Goal: Information Seeking & Learning: Learn about a topic

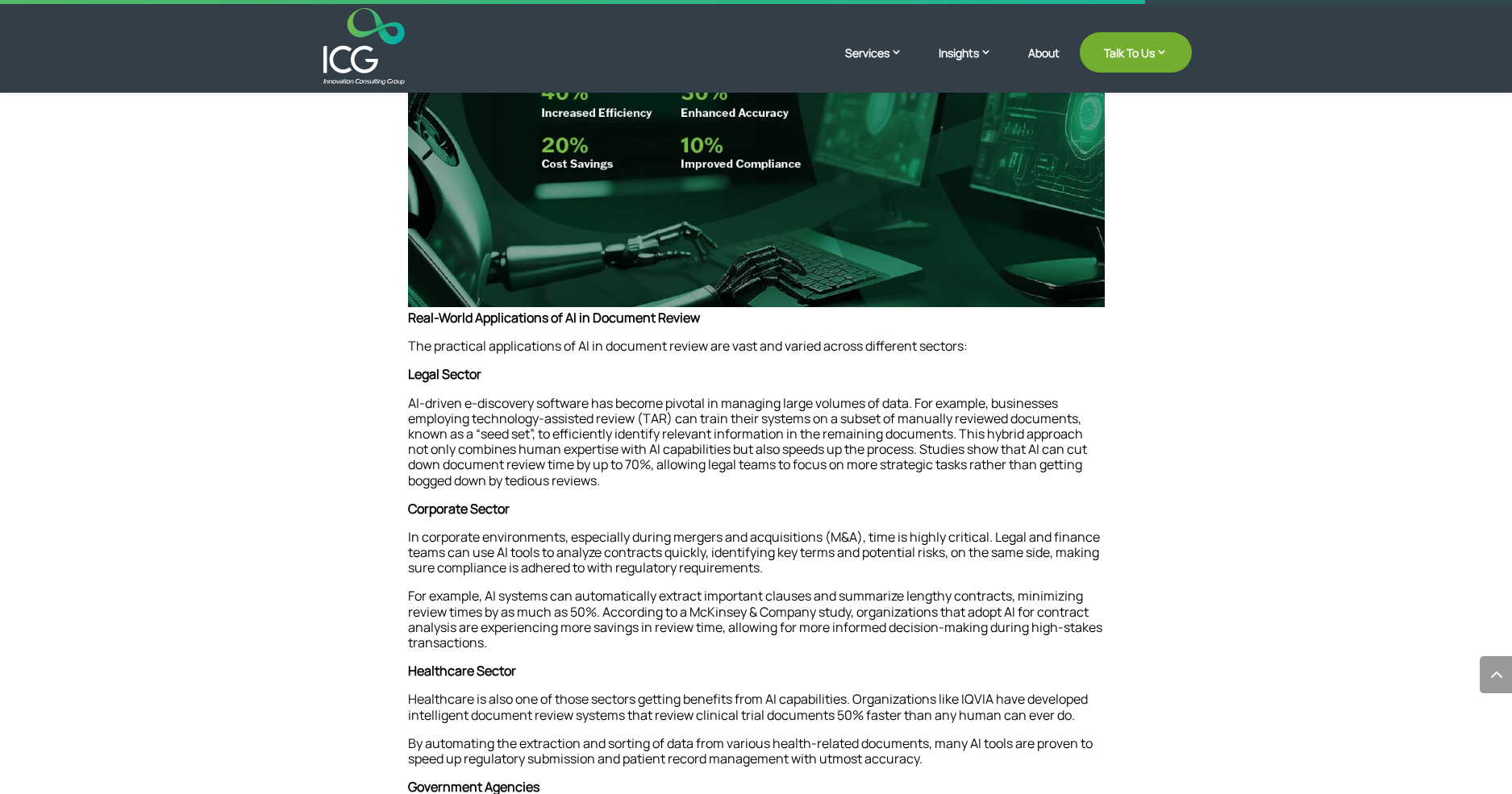
scroll to position [1612, 0]
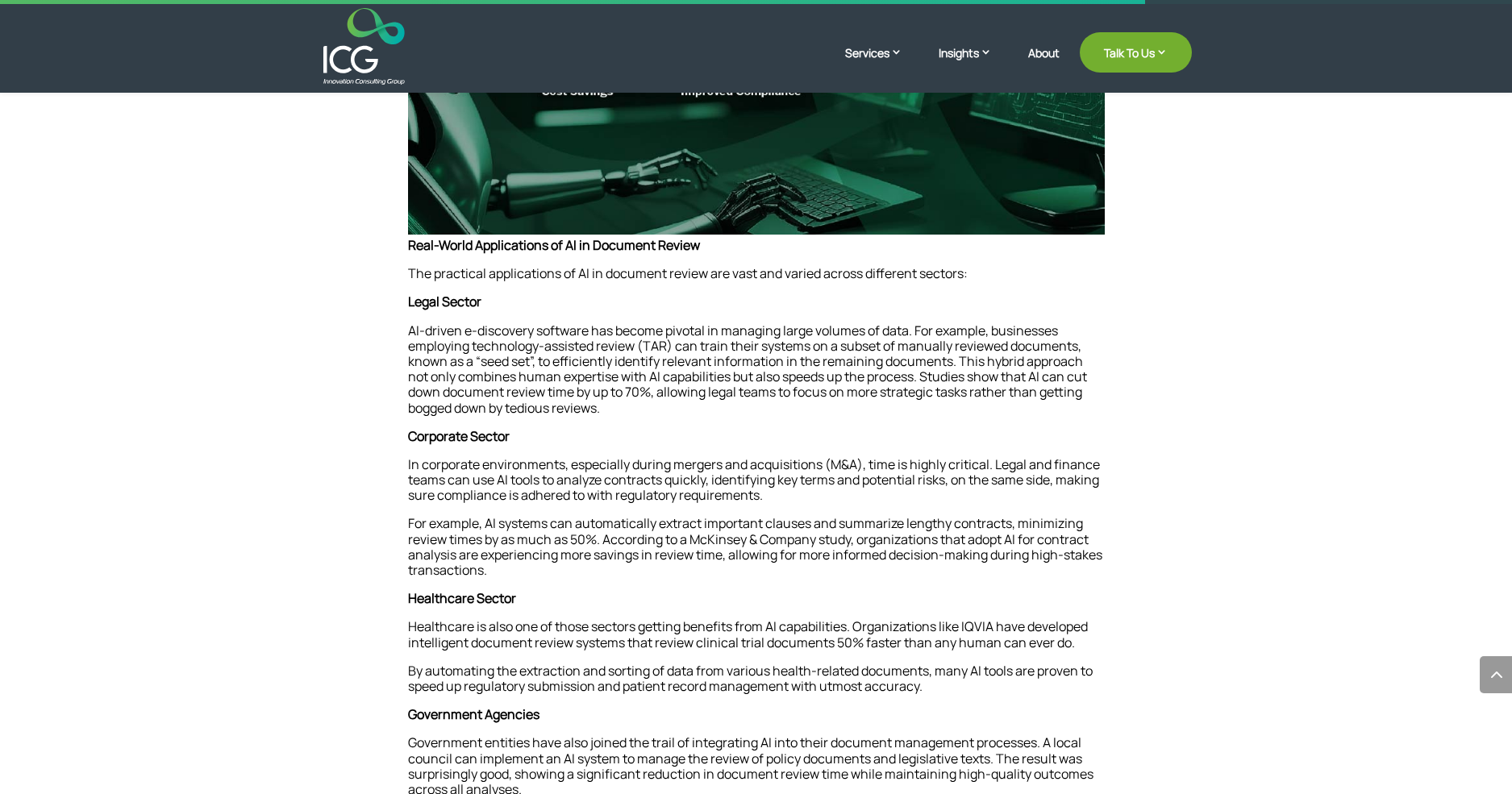
click at [704, 390] on p "AI-driven e-discovery software has become pivotal in managing large volumes of …" at bounding box center [756, 376] width 697 height 105
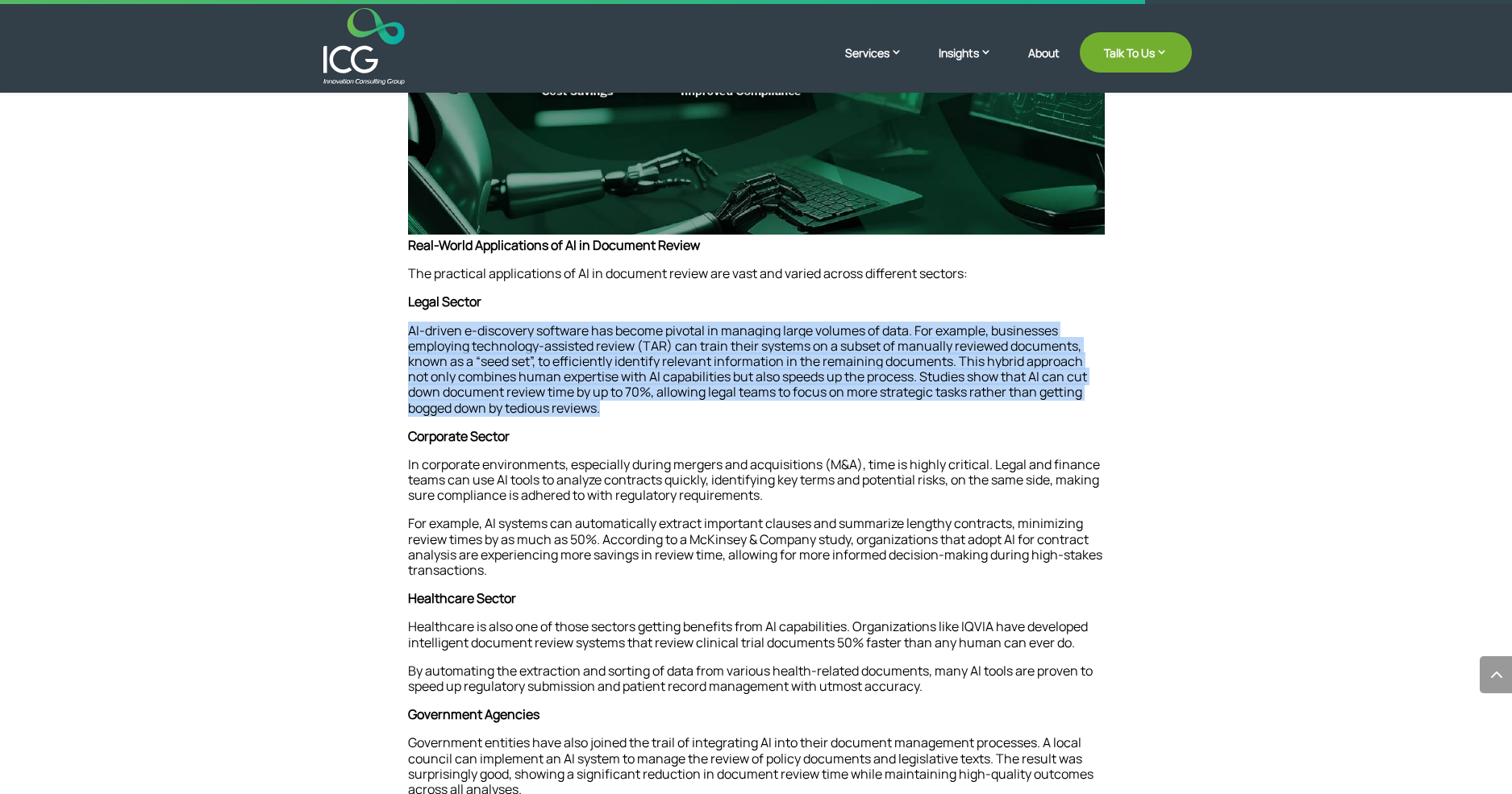
click at [704, 390] on p "AI-driven e-discovery software has become pivotal in managing large volumes of …" at bounding box center [756, 376] width 697 height 105
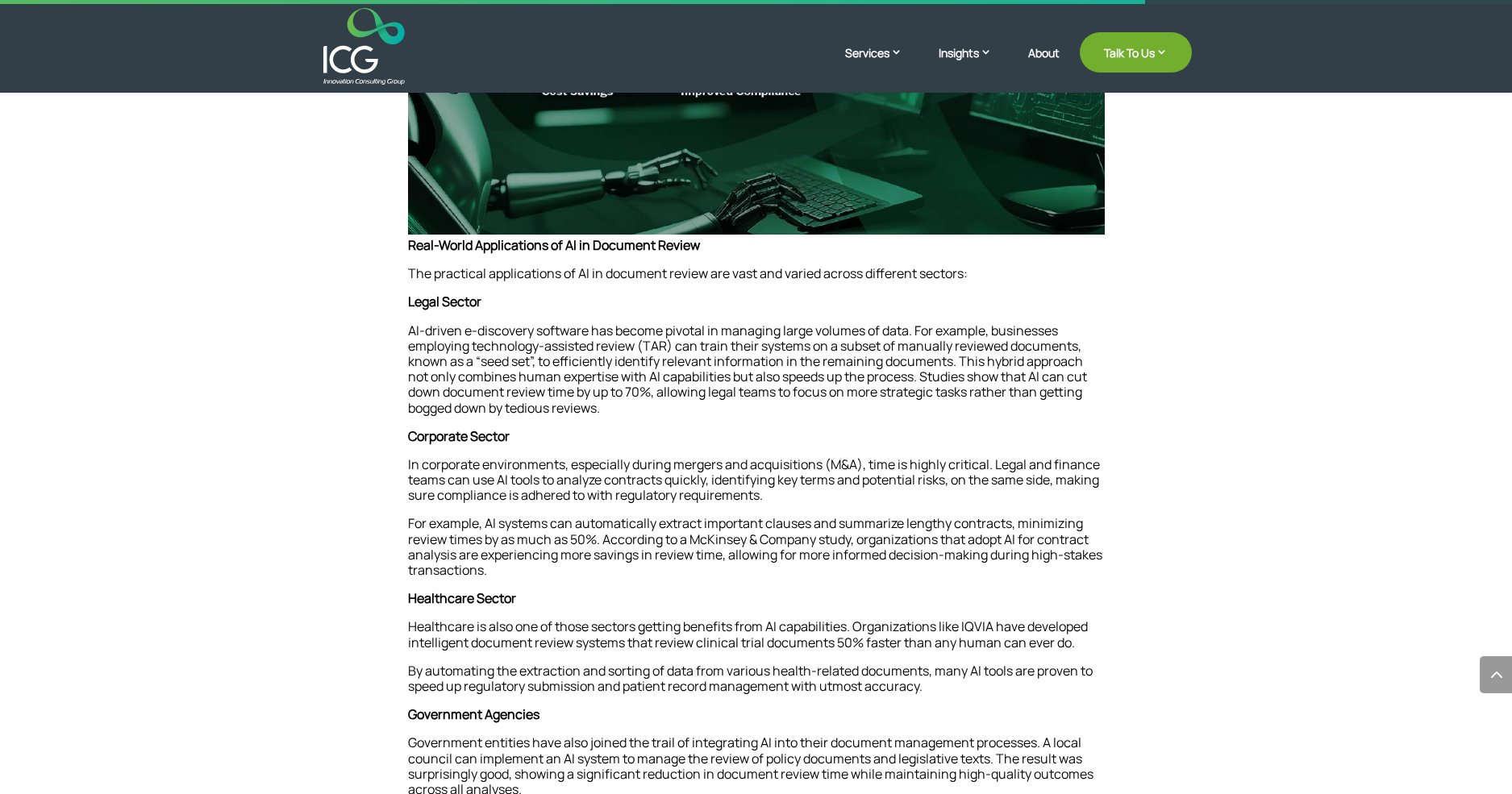
drag, startPoint x: 704, startPoint y: 390, endPoint x: 543, endPoint y: 442, distance: 169.2
click at [543, 442] on p "Corporate Sector" at bounding box center [756, 443] width 697 height 28
click at [471, 540] on p "For example, AI systems can automatically extract important clauses and summari…" at bounding box center [756, 553] width 697 height 75
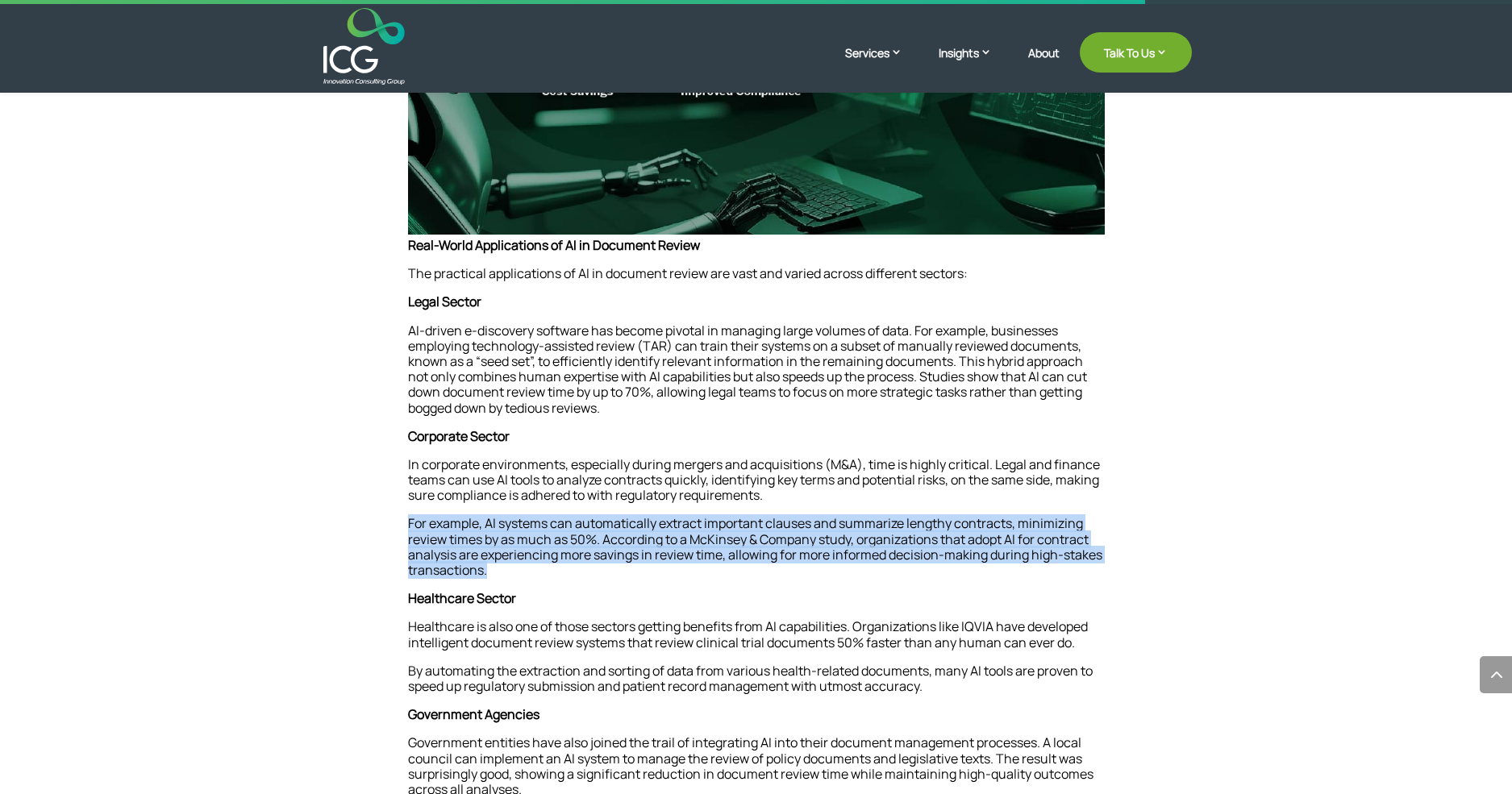
click at [471, 540] on p "For example, AI systems can automatically extract important clauses and summari…" at bounding box center [756, 553] width 697 height 75
drag, startPoint x: 471, startPoint y: 540, endPoint x: 395, endPoint y: 556, distance: 77.7
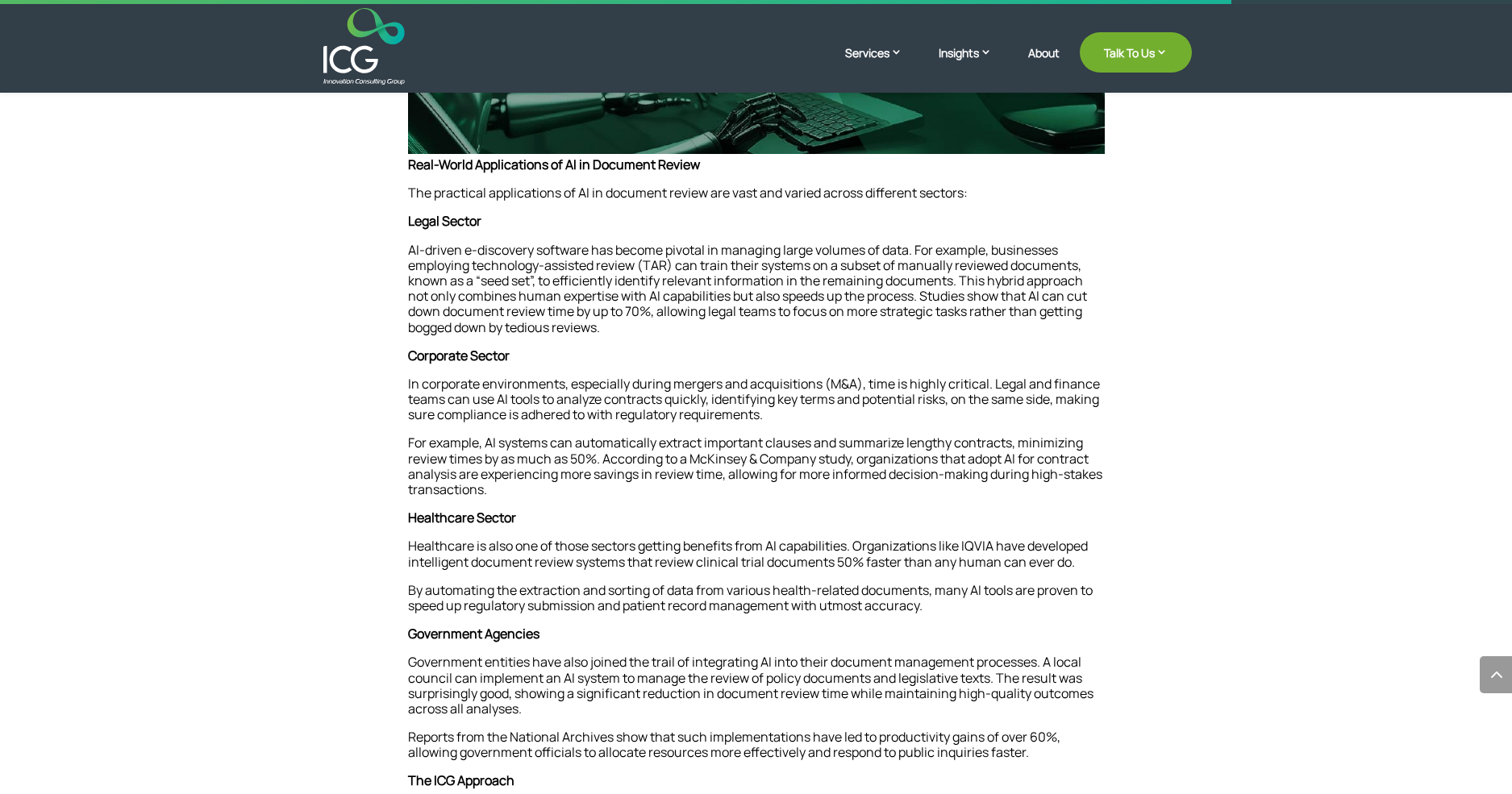
scroll to position [1773, 0]
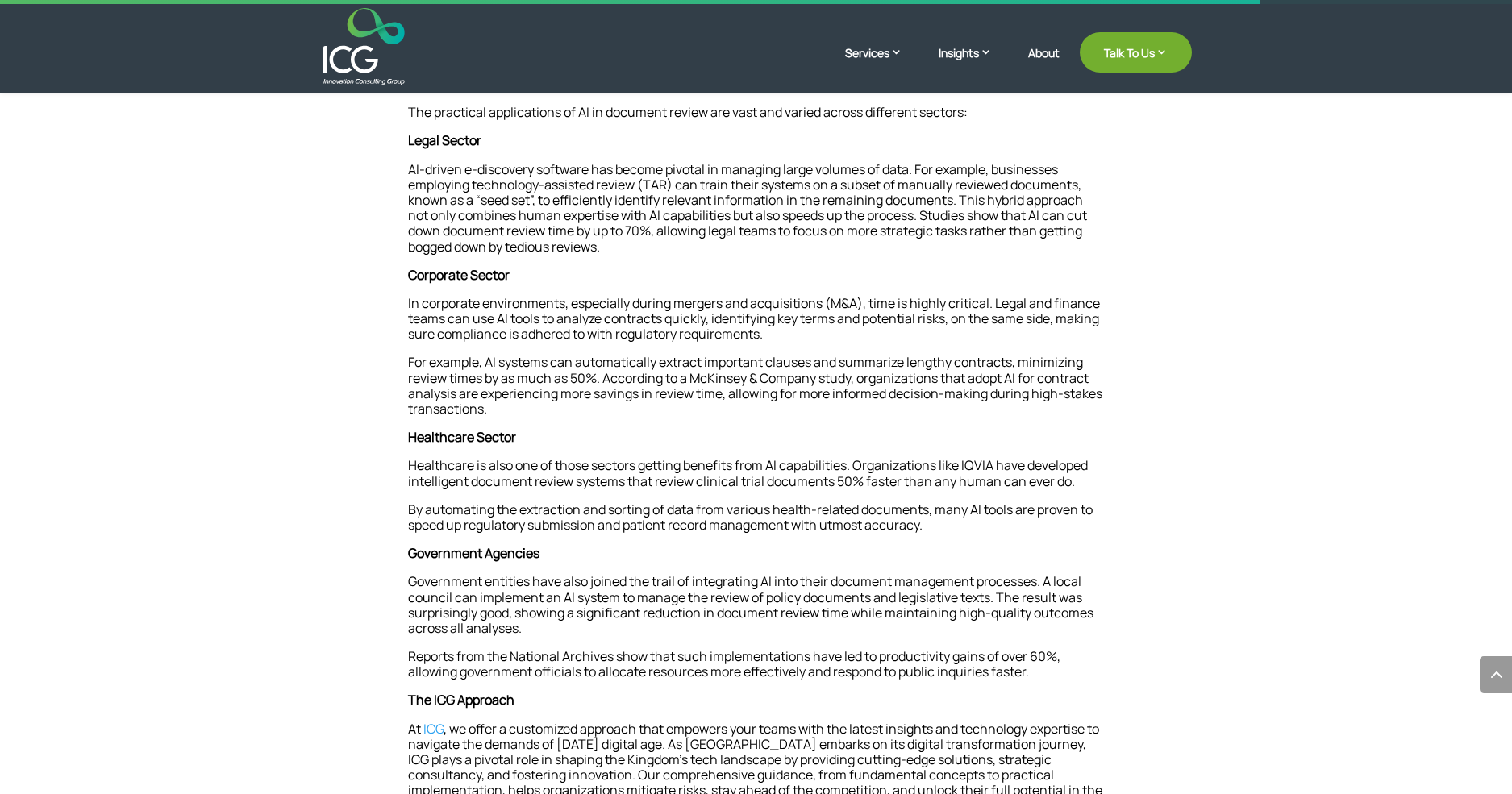
click at [849, 464] on p "Healthcare is also one of those sectors getting benefits from AI capabilities. …" at bounding box center [756, 479] width 697 height 44
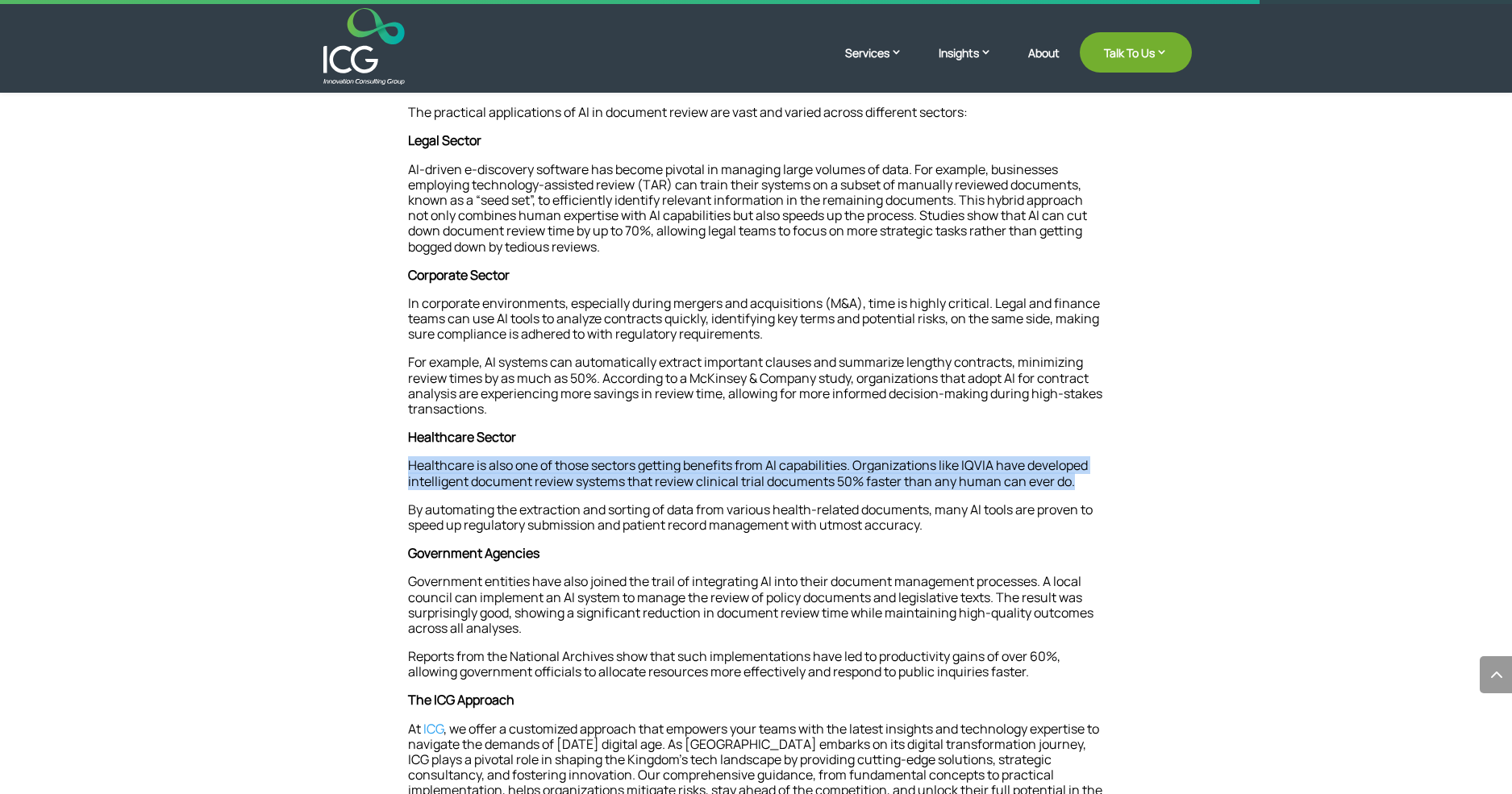
click at [849, 464] on p "Healthcare is also one of those sectors getting benefits from AI capabilities. …" at bounding box center [756, 479] width 697 height 44
drag, startPoint x: 849, startPoint y: 464, endPoint x: 577, endPoint y: 464, distance: 272.0
click at [577, 464] on p "Healthcare is also one of those sectors getting benefits from AI capabilities. …" at bounding box center [756, 479] width 697 height 44
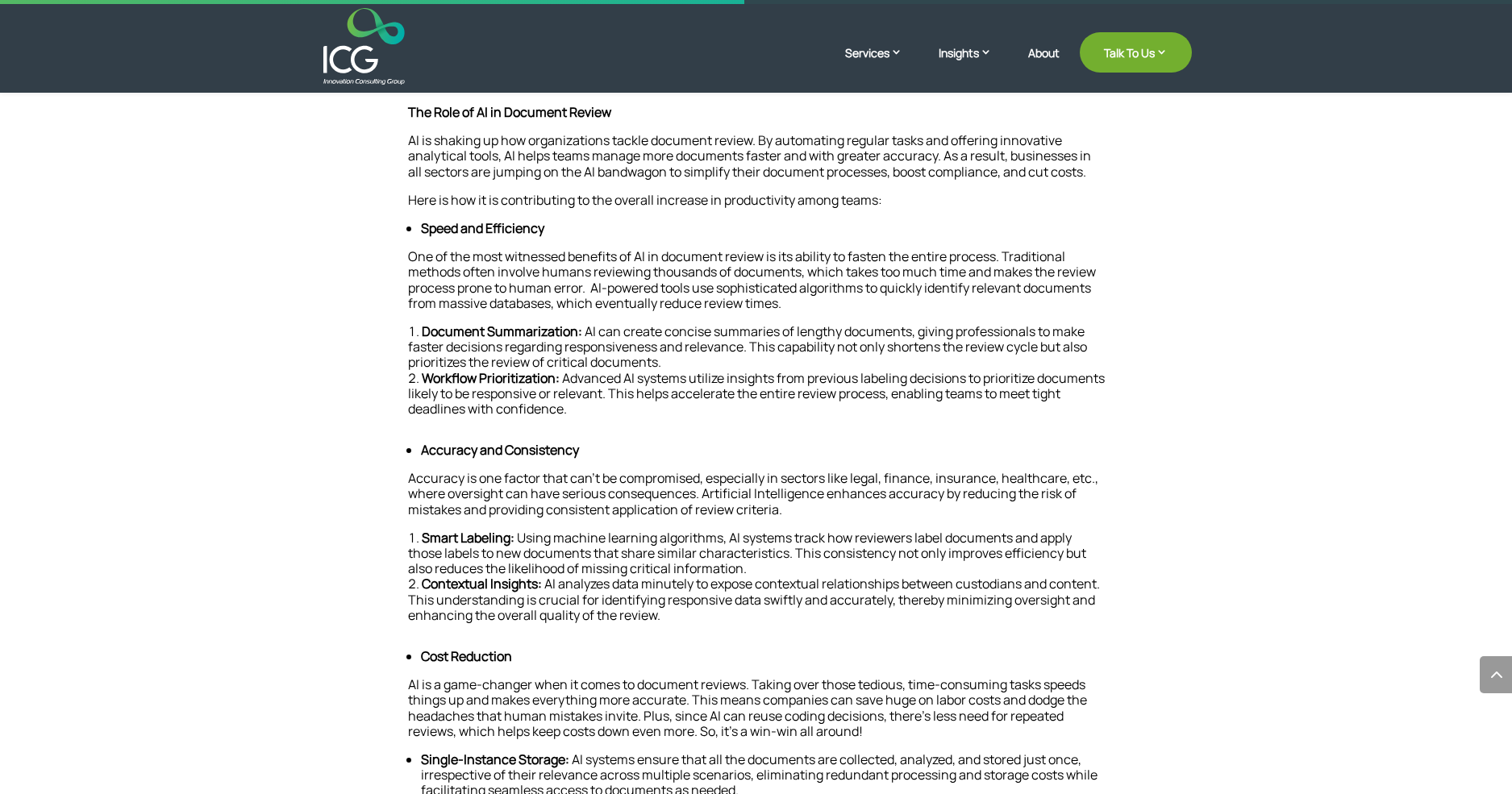
scroll to position [403, 0]
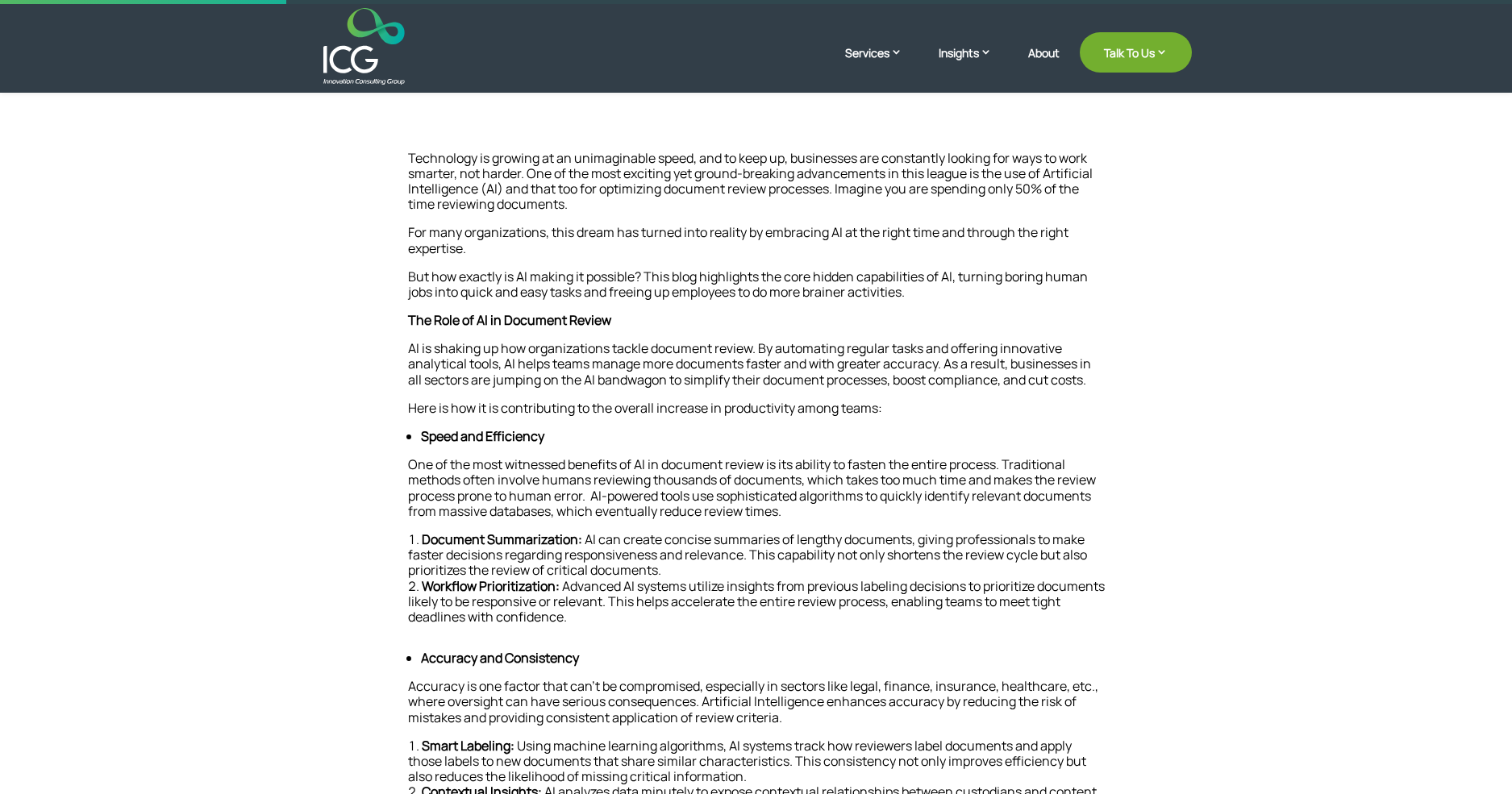
click at [359, 58] on img at bounding box center [364, 46] width 81 height 77
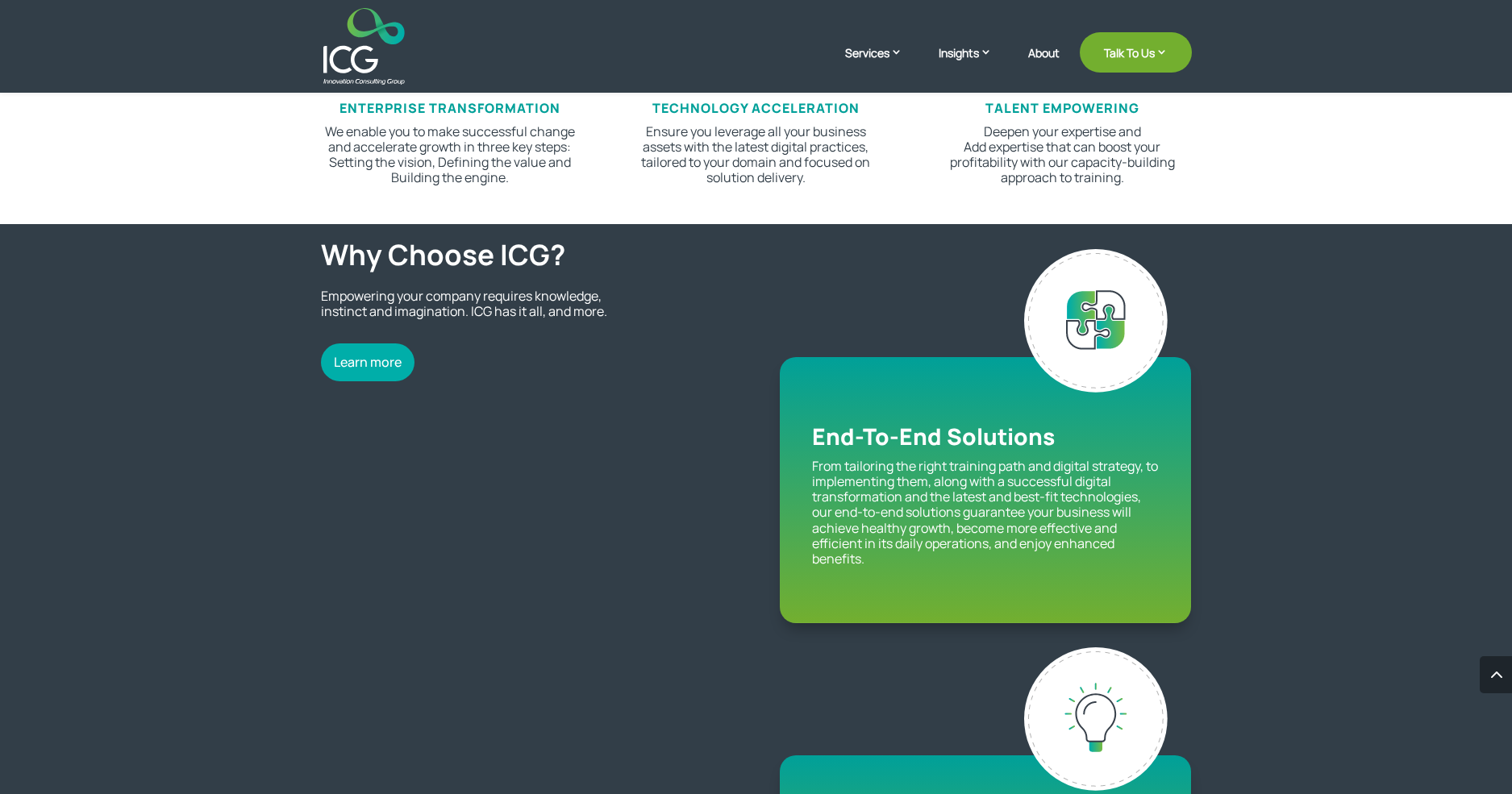
scroll to position [1204, 0]
